Goal: Transaction & Acquisition: Book appointment/travel/reservation

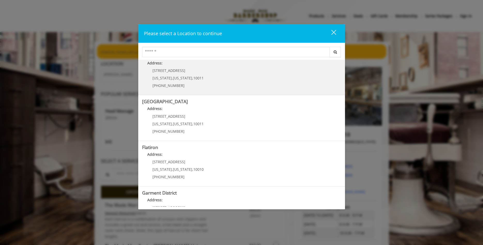
scroll to position [81, 0]
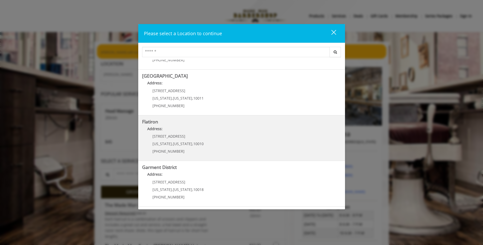
click at [180, 136] on p "10 E 23rd St" at bounding box center [178, 136] width 51 height 4
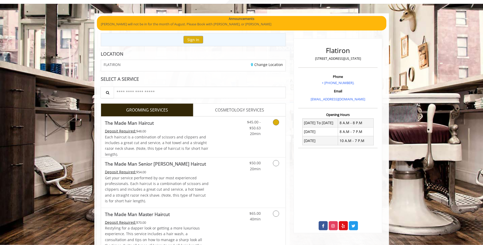
scroll to position [53, 0]
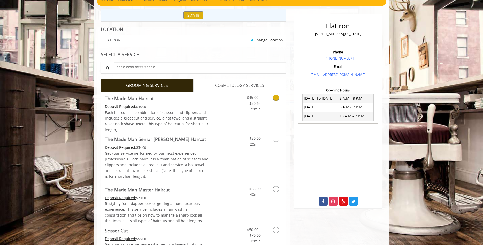
click at [275, 99] on icon "Grooming services" at bounding box center [276, 98] width 6 height 6
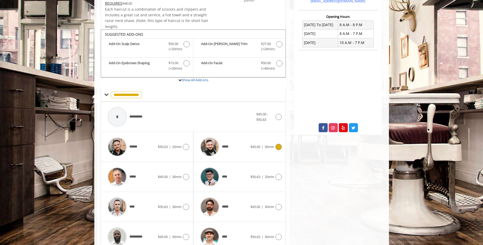
scroll to position [156, 0]
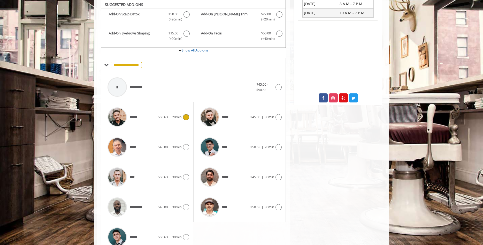
click at [184, 117] on icon at bounding box center [186, 117] width 6 height 6
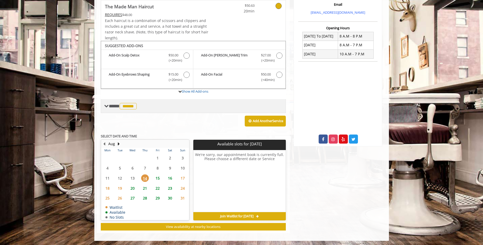
scroll to position [116, 0]
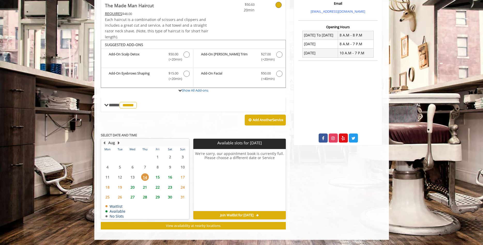
click at [119, 142] on button "Next Month" at bounding box center [119, 143] width 4 height 6
click at [145, 158] on span "4" at bounding box center [145, 156] width 8 height 7
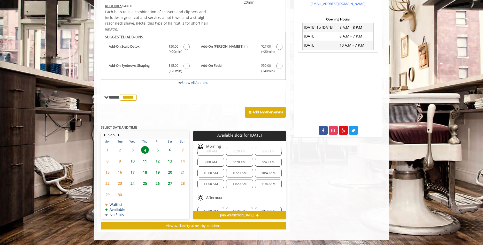
scroll to position [0, 0]
click at [158, 150] on span "5" at bounding box center [158, 149] width 8 height 7
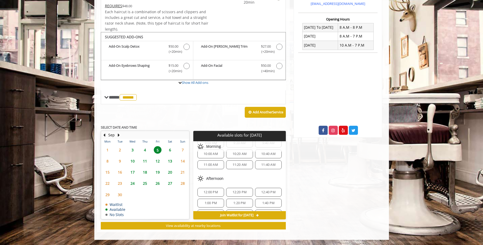
scroll to position [99, 0]
click at [146, 149] on span "4" at bounding box center [145, 149] width 8 height 7
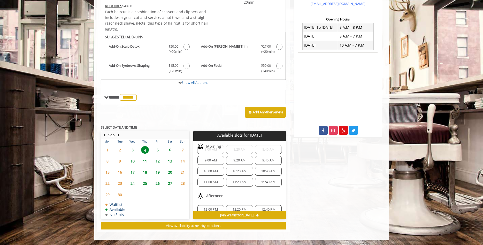
scroll to position [0, 0]
click at [105, 135] on button "Previous Month" at bounding box center [104, 135] width 4 height 6
click at [133, 195] on span "27" at bounding box center [133, 194] width 8 height 7
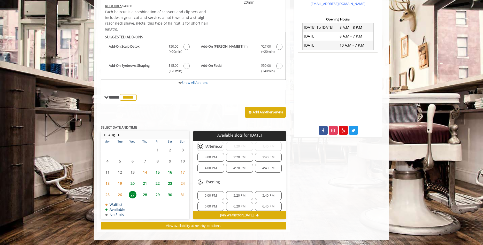
scroll to position [99, 0]
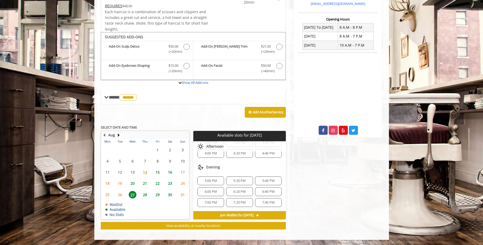
click at [170, 184] on span "23" at bounding box center [170, 182] width 8 height 7
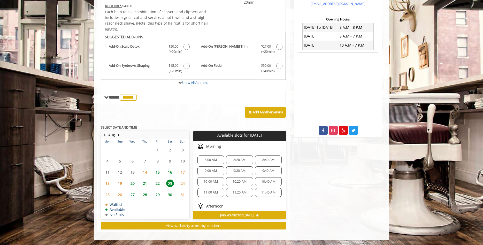
scroll to position [0, 0]
click at [262, 194] on span "11:40 AM" at bounding box center [268, 193] width 14 height 4
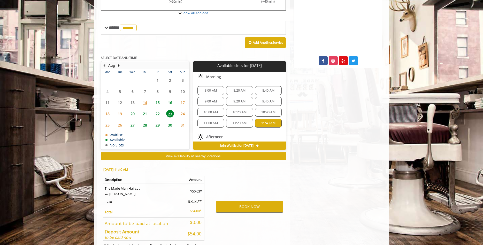
scroll to position [217, 0]
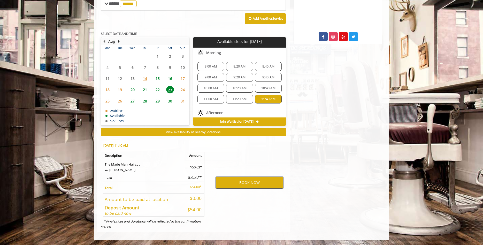
click at [249, 183] on button "BOOK NOW" at bounding box center [249, 183] width 67 height 12
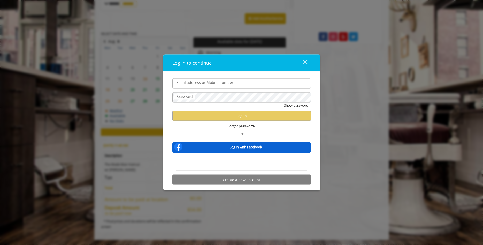
click at [211, 82] on input "Email address or Mobile number" at bounding box center [241, 83] width 139 height 10
type input "**********"
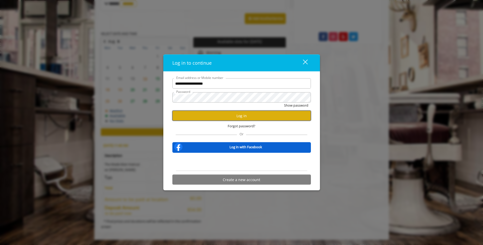
click at [247, 113] on button "Log in" at bounding box center [241, 116] width 139 height 10
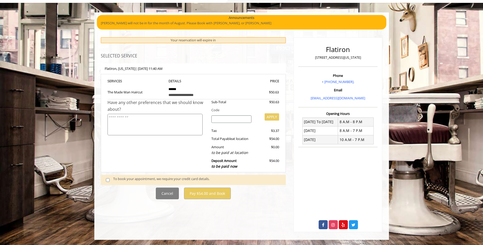
scroll to position [0, 0]
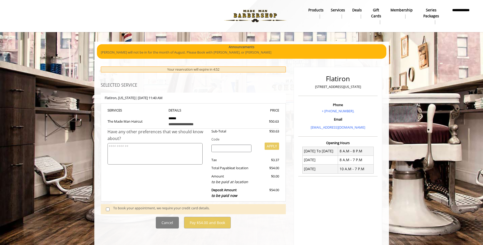
click at [107, 211] on span at bounding box center [109, 208] width 15 height 7
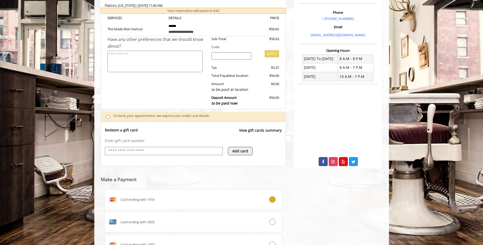
scroll to position [163, 0]
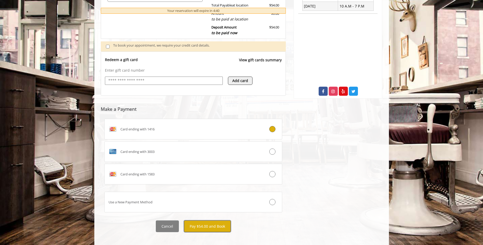
click at [208, 221] on button "Pay $54.00 and Book" at bounding box center [207, 226] width 47 height 12
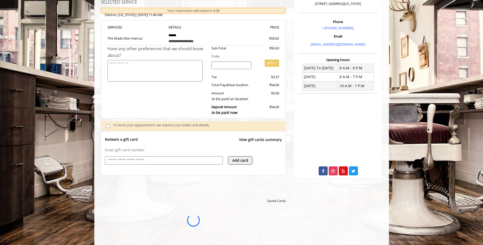
scroll to position [0, 0]
